Goal: Transaction & Acquisition: Purchase product/service

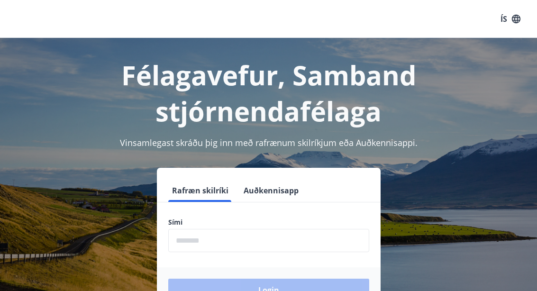
click at [184, 240] on input "phone" at bounding box center [268, 240] width 201 height 23
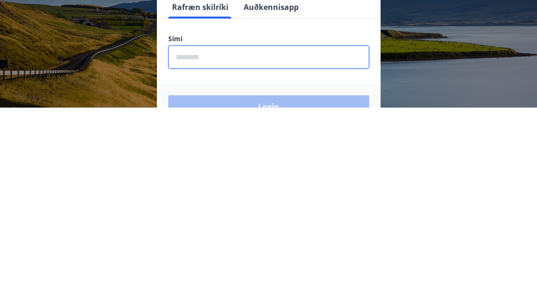
type input "********"
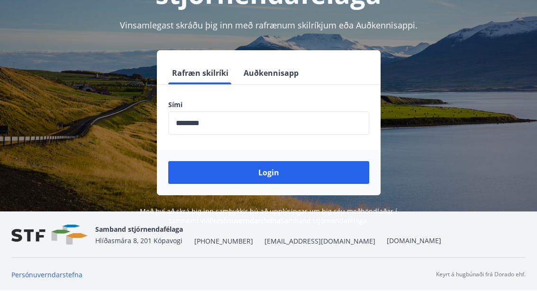
click at [207, 161] on button "Login" at bounding box center [268, 172] width 201 height 23
click at [248, 161] on button "Login" at bounding box center [268, 172] width 201 height 23
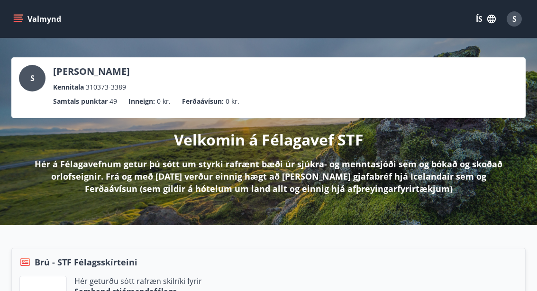
click at [207, 103] on p "Ferðaávísun :" at bounding box center [203, 101] width 42 height 10
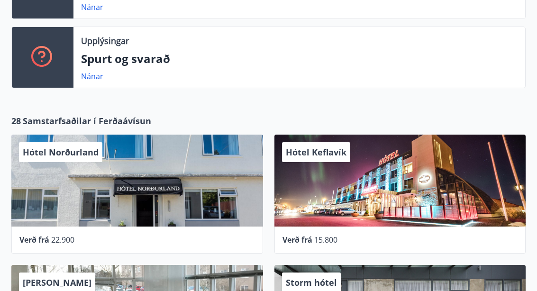
scroll to position [410, 0]
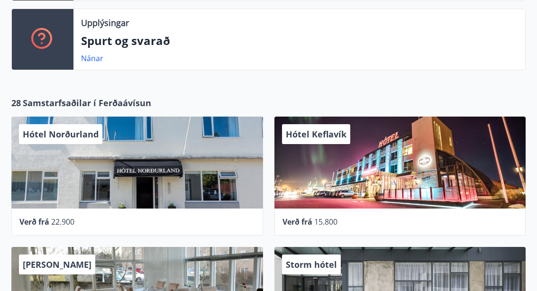
click at [68, 107] on div "Hótel Norðurland Verð frá 22.900" at bounding box center [131, 171] width 263 height 130
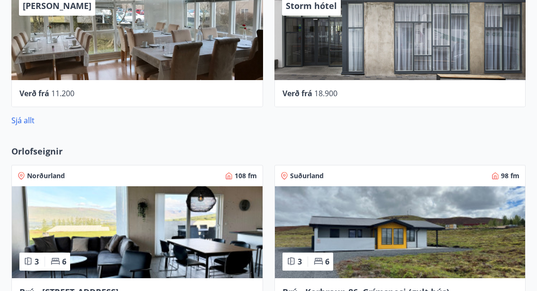
scroll to position [732, 0]
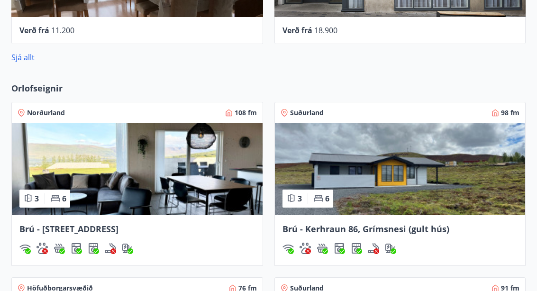
click at [28, 61] on link "Sjá allt" at bounding box center [22, 57] width 23 height 10
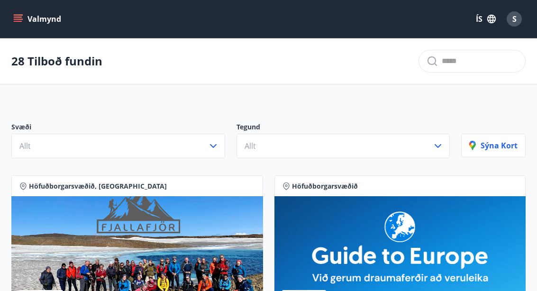
click at [216, 138] on button "Allt" at bounding box center [118, 146] width 214 height 25
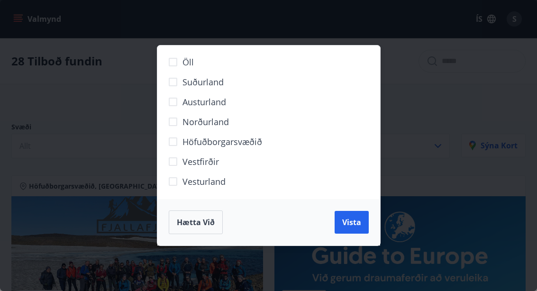
click at [197, 225] on span "Hætta við" at bounding box center [196, 222] width 38 height 10
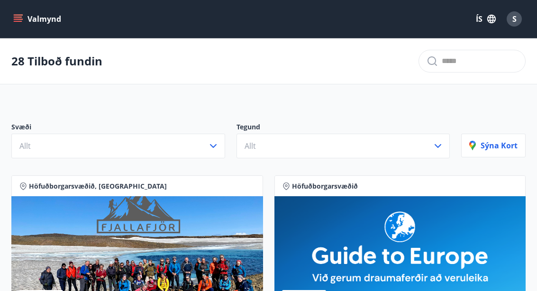
click at [444, 144] on button "Allt" at bounding box center [343, 146] width 214 height 25
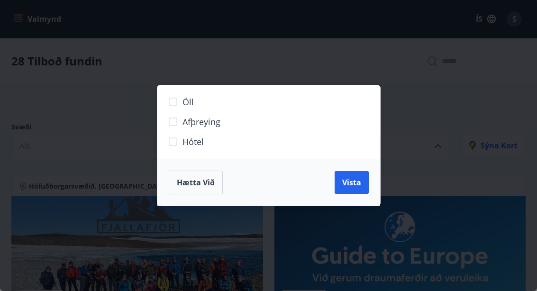
click at [426, 105] on div "Öll Afþreying Hótel Hætta við Vista" at bounding box center [268, 145] width 537 height 291
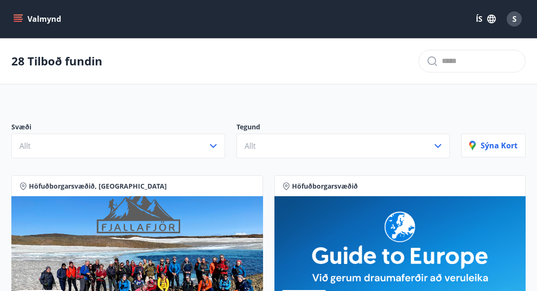
click at [34, 18] on button "Valmynd" at bounding box center [38, 18] width 54 height 17
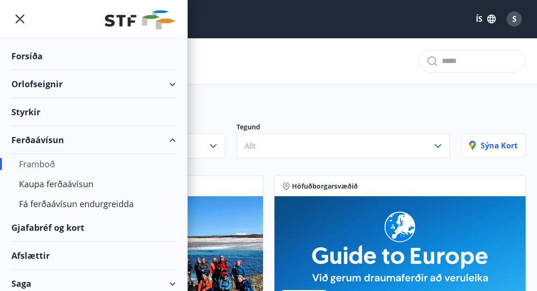
click at [72, 188] on div "Kaupa ferðaávísun" at bounding box center [93, 184] width 149 height 20
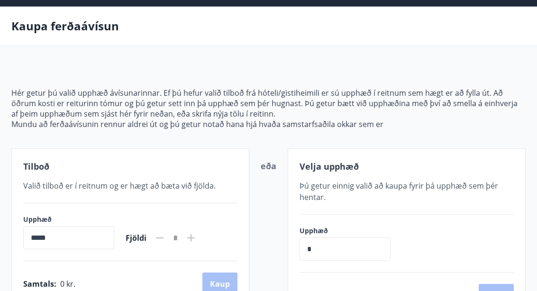
scroll to position [28, 0]
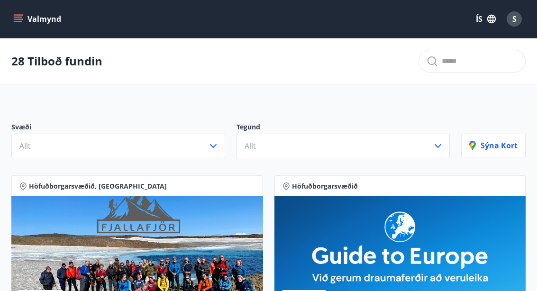
click at [22, 23] on icon "menu" at bounding box center [17, 18] width 9 height 9
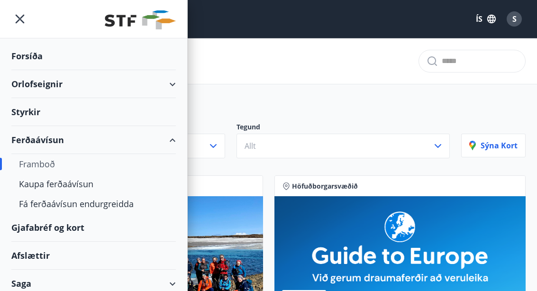
click at [64, 224] on div "Gjafabréf og kort" at bounding box center [93, 228] width 164 height 28
click at [20, 15] on icon "menu" at bounding box center [19, 18] width 17 height 17
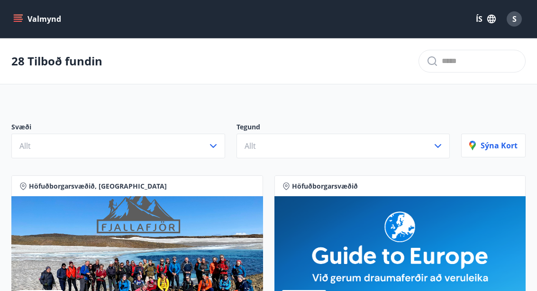
click at [517, 20] on div "S" at bounding box center [513, 18] width 15 height 15
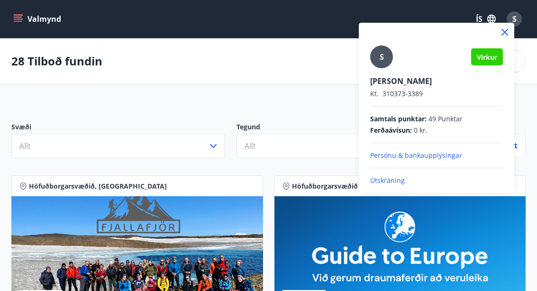
click at [318, 113] on div at bounding box center [268, 145] width 537 height 291
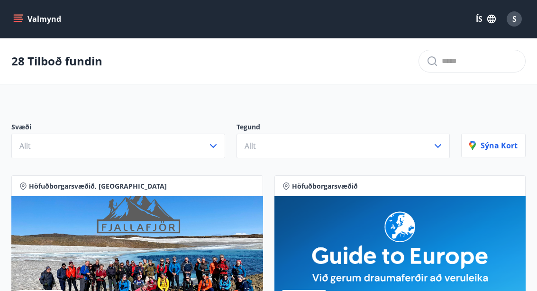
click at [48, 20] on button "Valmynd" at bounding box center [38, 18] width 54 height 17
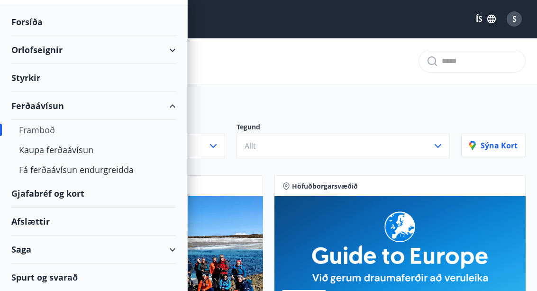
scroll to position [34, 0]
click at [36, 227] on div "Afslættir" at bounding box center [93, 221] width 164 height 28
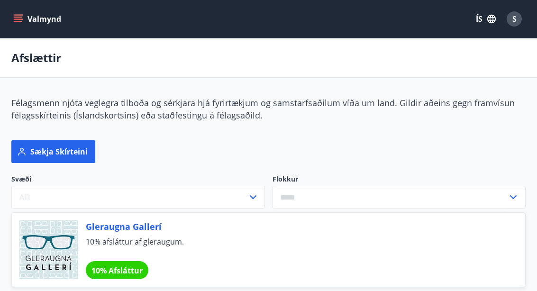
click at [517, 23] on div "S" at bounding box center [513, 18] width 15 height 15
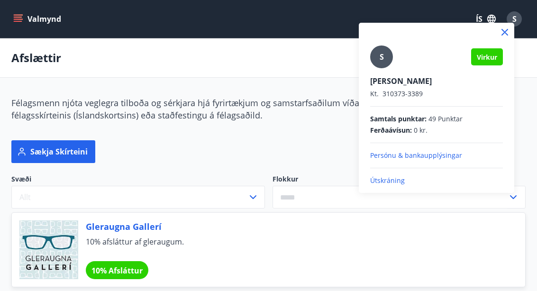
click at [403, 184] on p "Útskráning" at bounding box center [436, 180] width 133 height 9
